Goal: Task Accomplishment & Management: Manage account settings

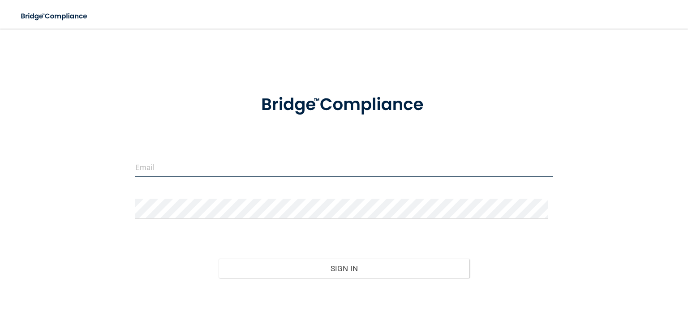
click at [170, 173] on input "email" at bounding box center [343, 167] width 417 height 20
type input "[EMAIL_ADDRESS][DOMAIN_NAME]"
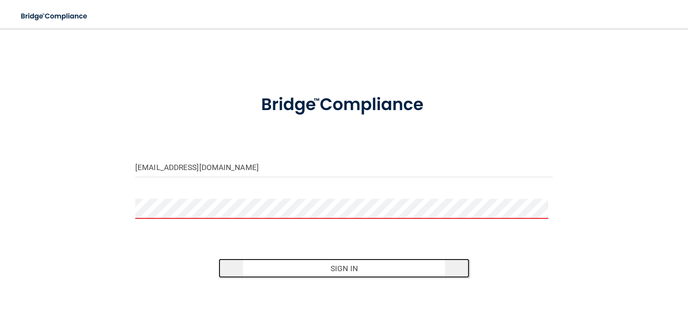
click at [322, 275] on button "Sign In" at bounding box center [344, 269] width 250 height 20
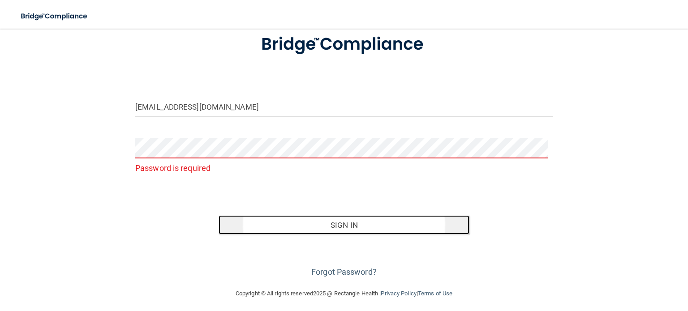
scroll to position [64, 0]
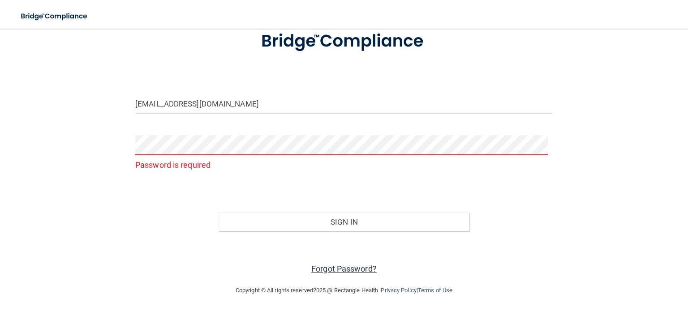
click at [350, 268] on link "Forgot Password?" at bounding box center [343, 268] width 65 height 9
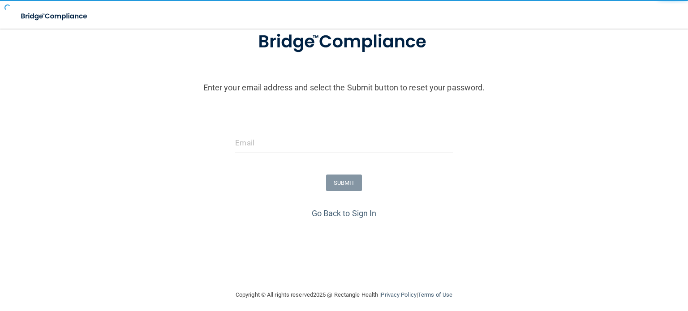
scroll to position [69, 0]
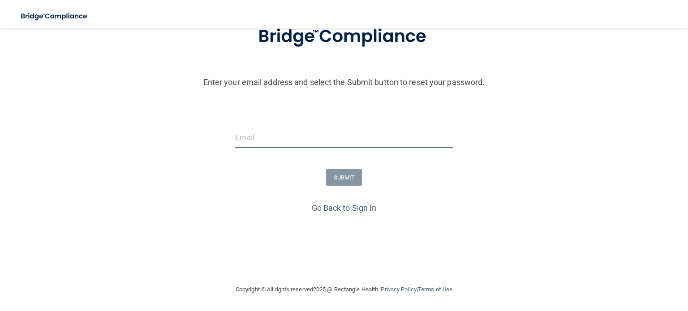
click at [260, 138] on input "email" at bounding box center [343, 138] width 217 height 20
type input "[EMAIL_ADDRESS][DOMAIN_NAME]"
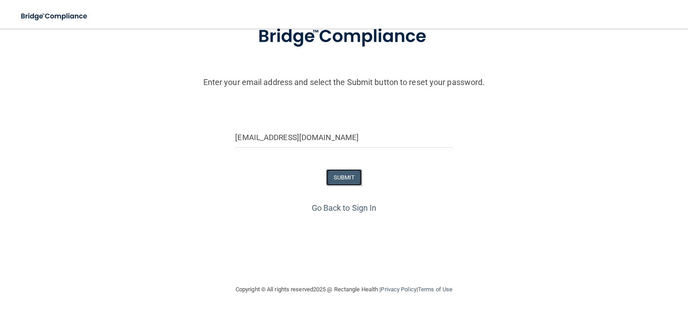
click at [336, 173] on button "SUBMIT" at bounding box center [344, 177] width 36 height 17
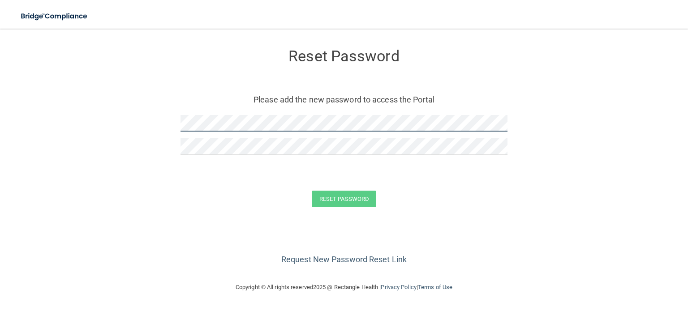
click at [154, 125] on form "Reset Password Please add the new password to access the Portal Reset Password …" at bounding box center [344, 130] width 652 height 185
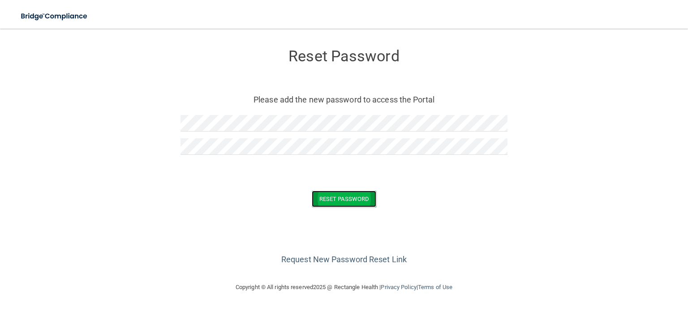
click at [326, 198] on button "Reset Password" at bounding box center [344, 199] width 64 height 17
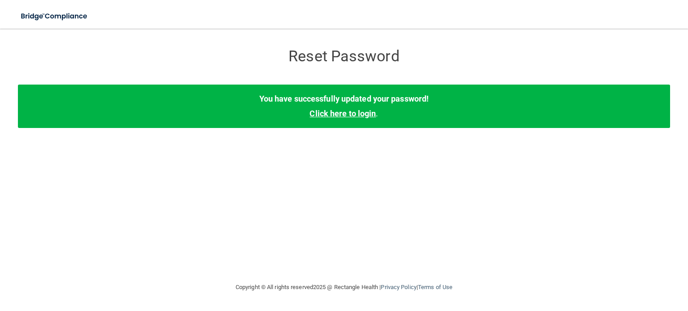
click at [343, 115] on link "Click here to login" at bounding box center [342, 113] width 66 height 9
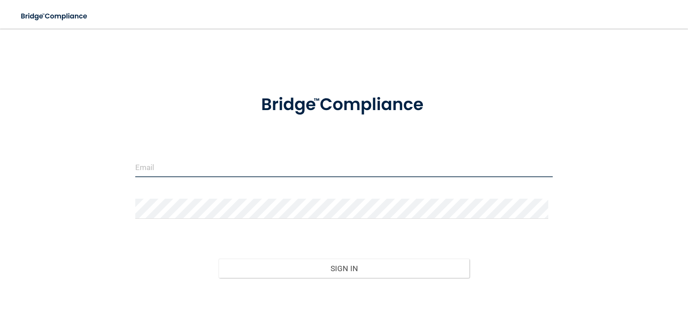
click at [197, 164] on input "email" at bounding box center [343, 167] width 417 height 20
type input "[EMAIL_ADDRESS][DOMAIN_NAME]"
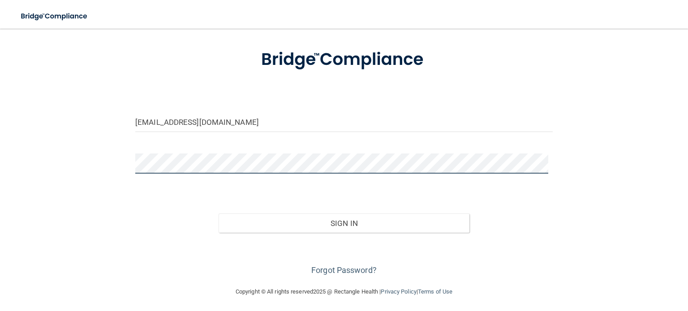
scroll to position [47, 0]
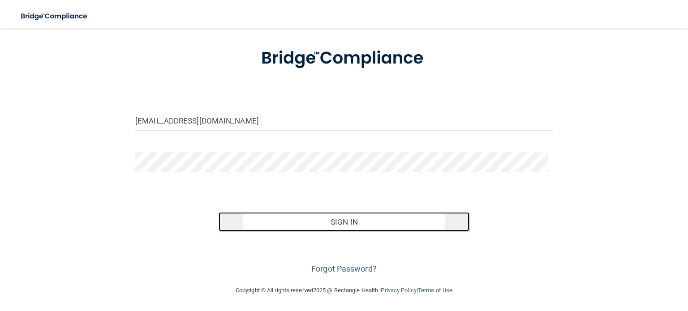
click at [324, 221] on button "Sign In" at bounding box center [344, 222] width 250 height 20
